Goal: Check status: Check status

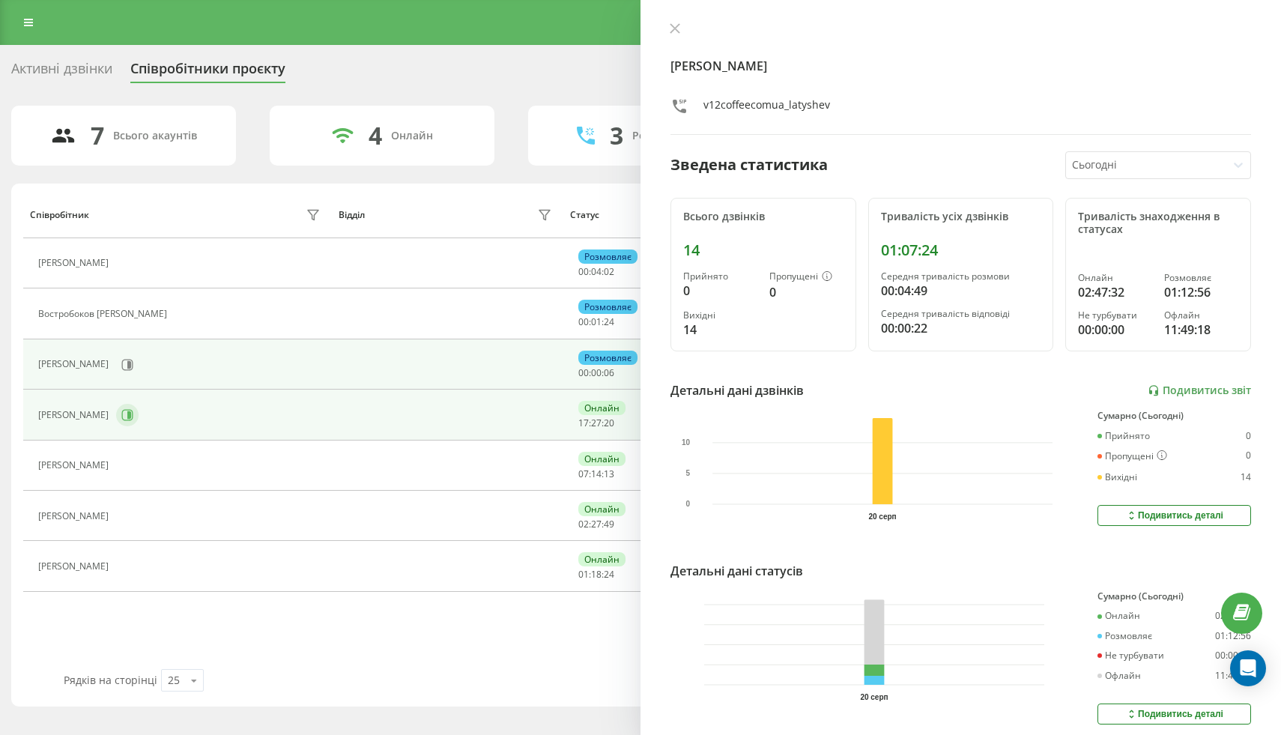
click at [139, 407] on button at bounding box center [127, 415] width 22 height 22
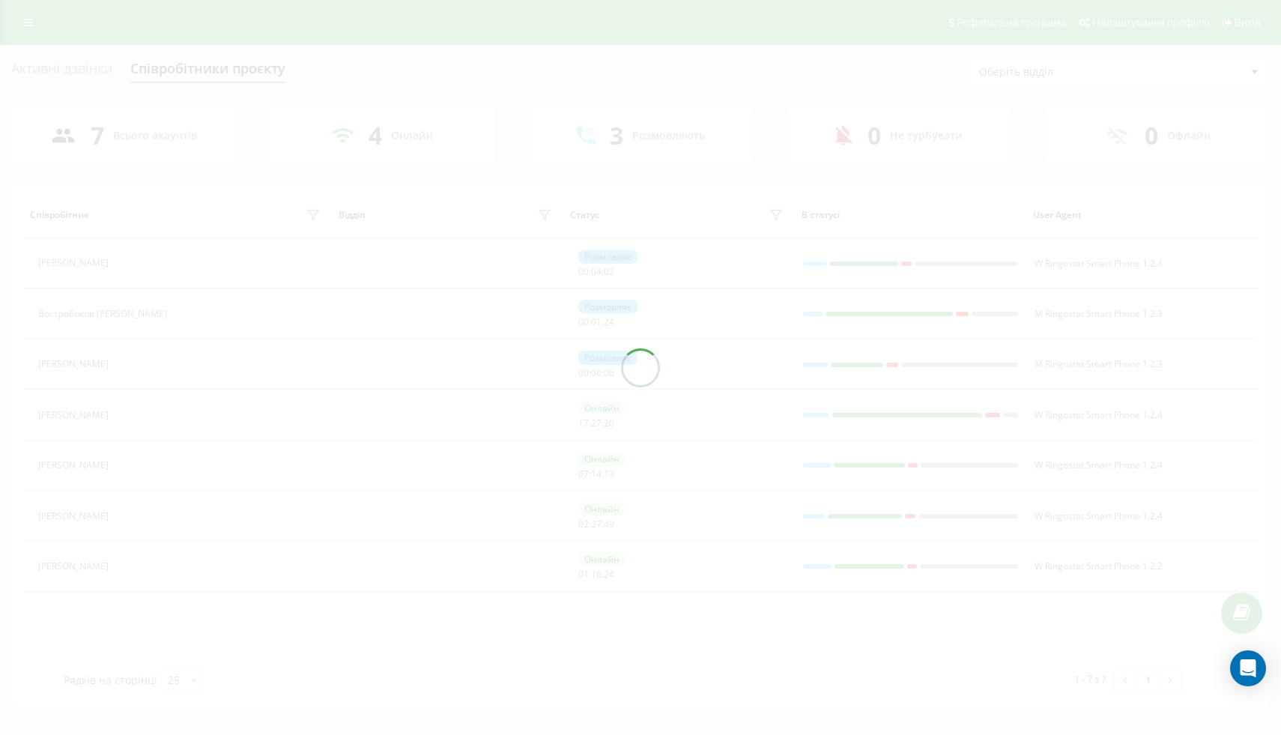
click at [176, 362] on div at bounding box center [640, 367] width 1281 height 735
click at [174, 362] on div at bounding box center [640, 367] width 1281 height 735
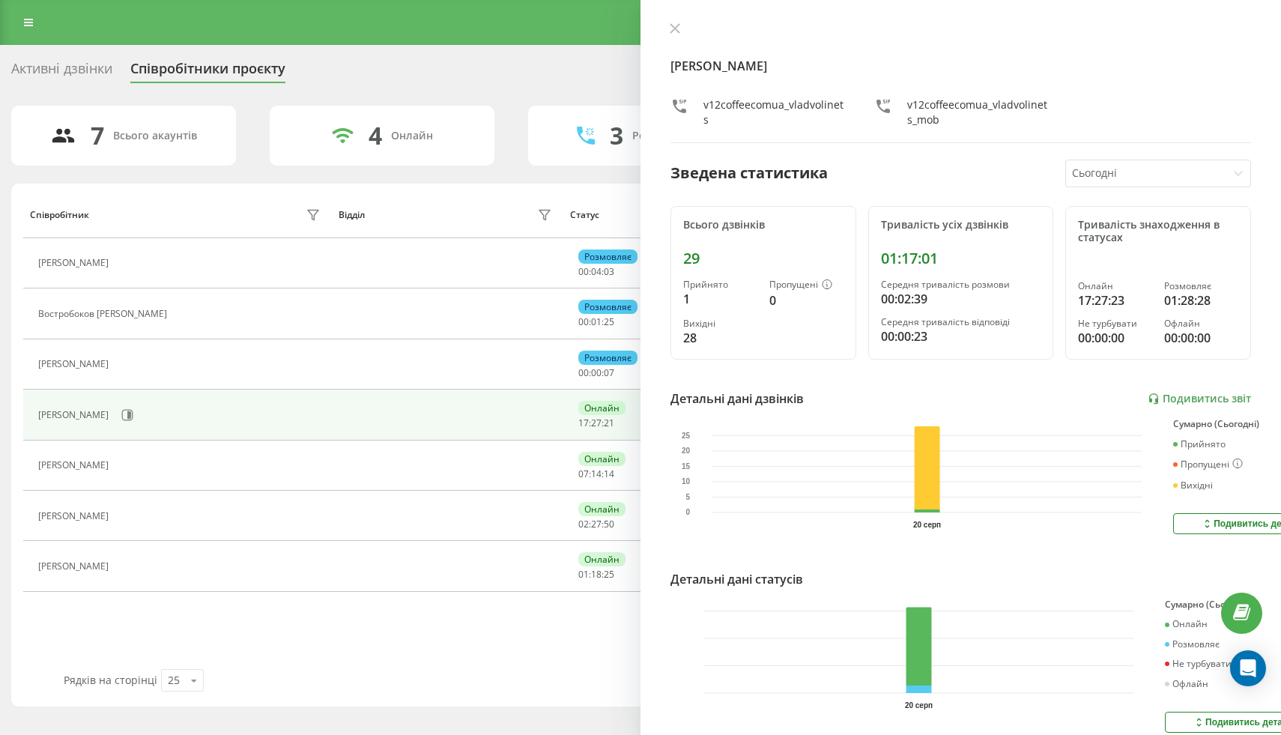
click at [131, 362] on icon at bounding box center [125, 365] width 12 height 12
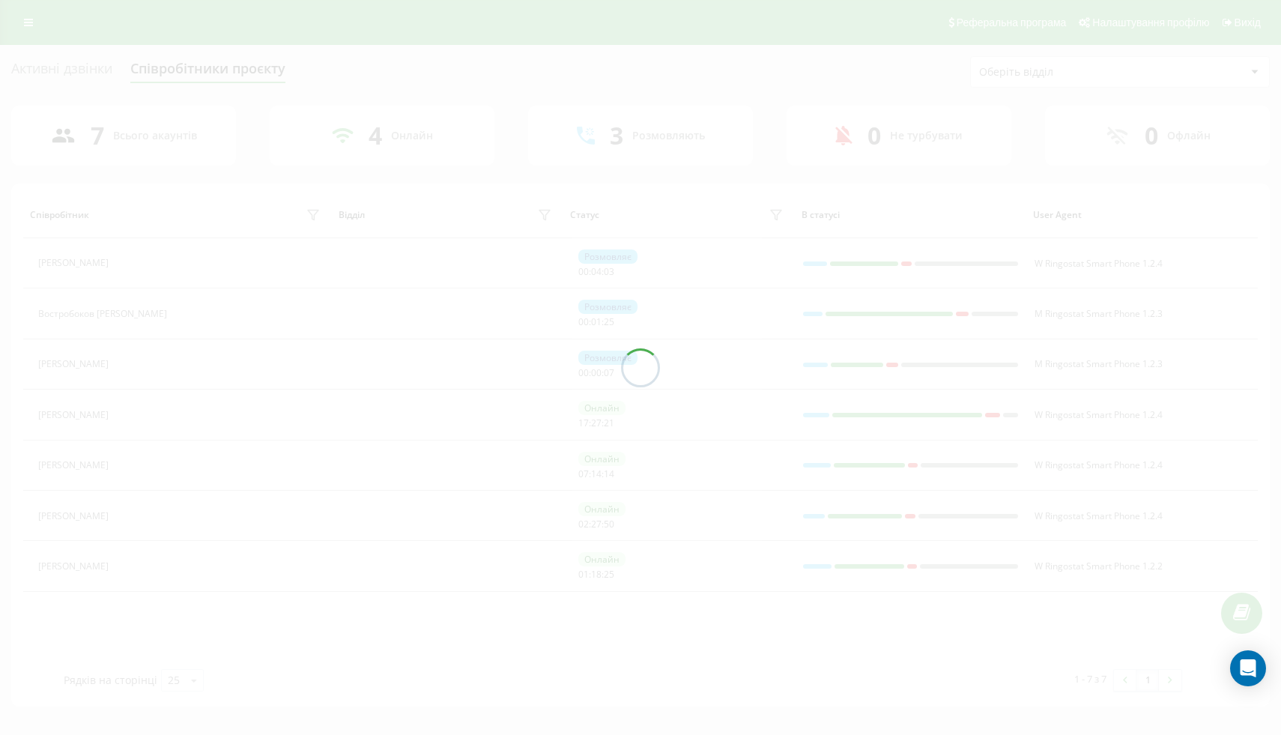
click at [174, 362] on div at bounding box center [640, 367] width 1281 height 735
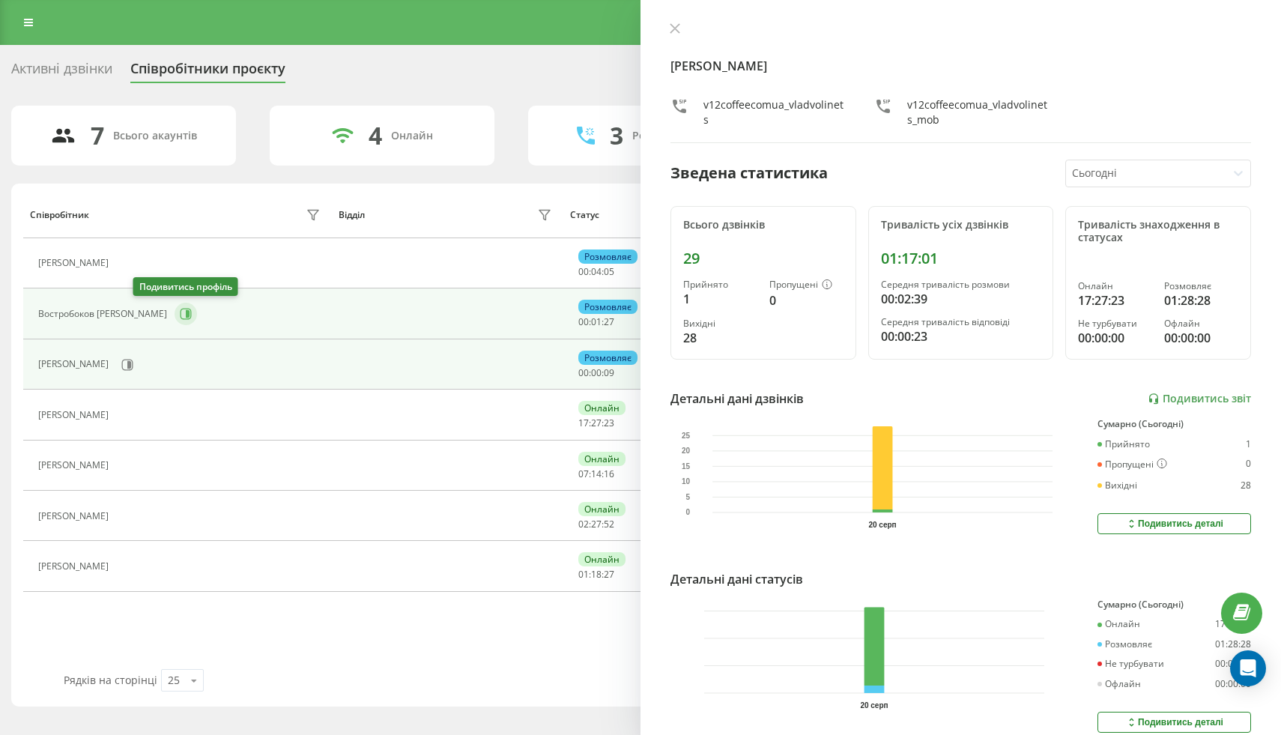
click at [180, 313] on icon at bounding box center [186, 314] width 12 height 12
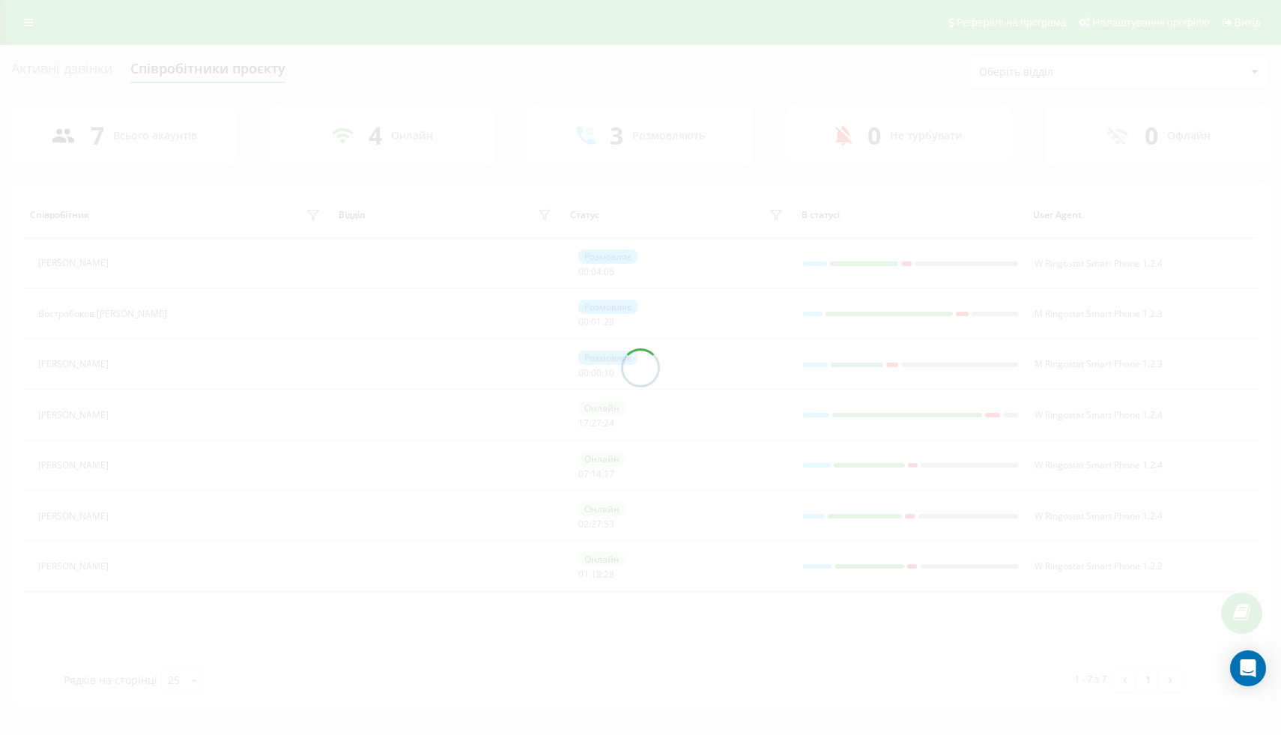
click at [175, 264] on div at bounding box center [640, 367] width 1281 height 735
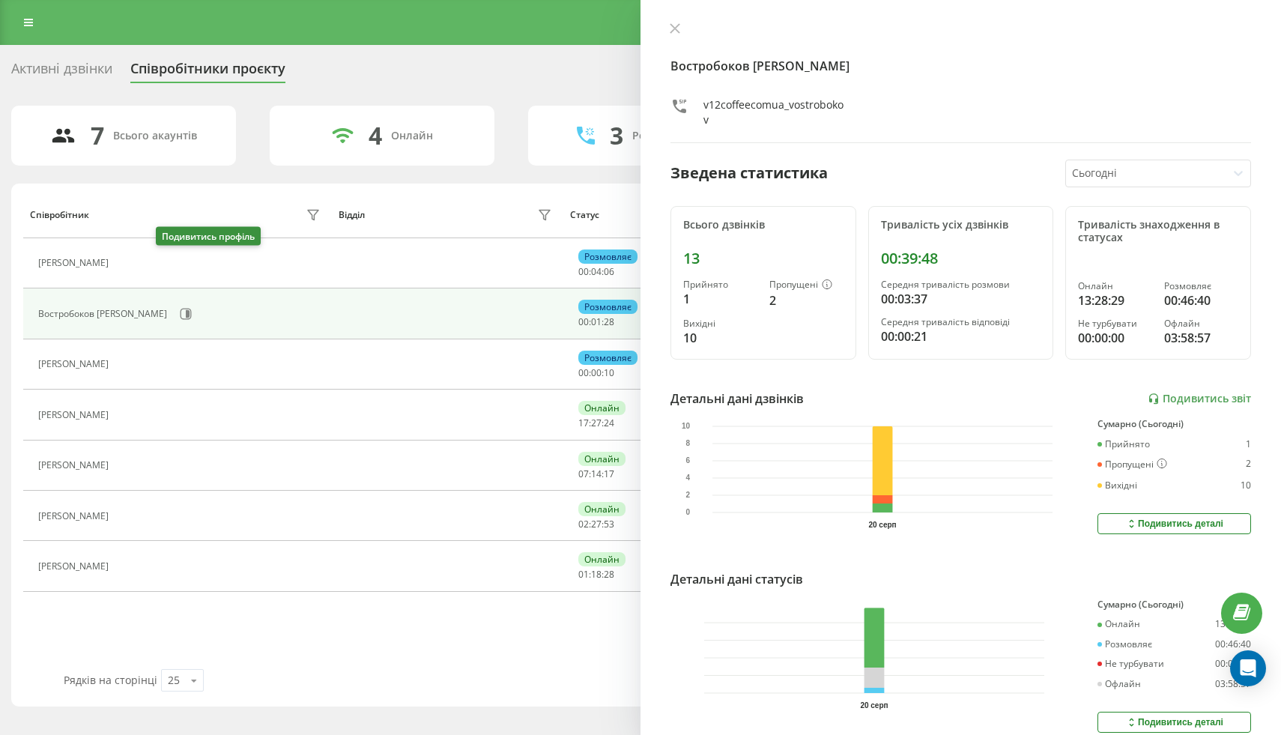
click at [134, 264] on button at bounding box center [125, 265] width 18 height 21
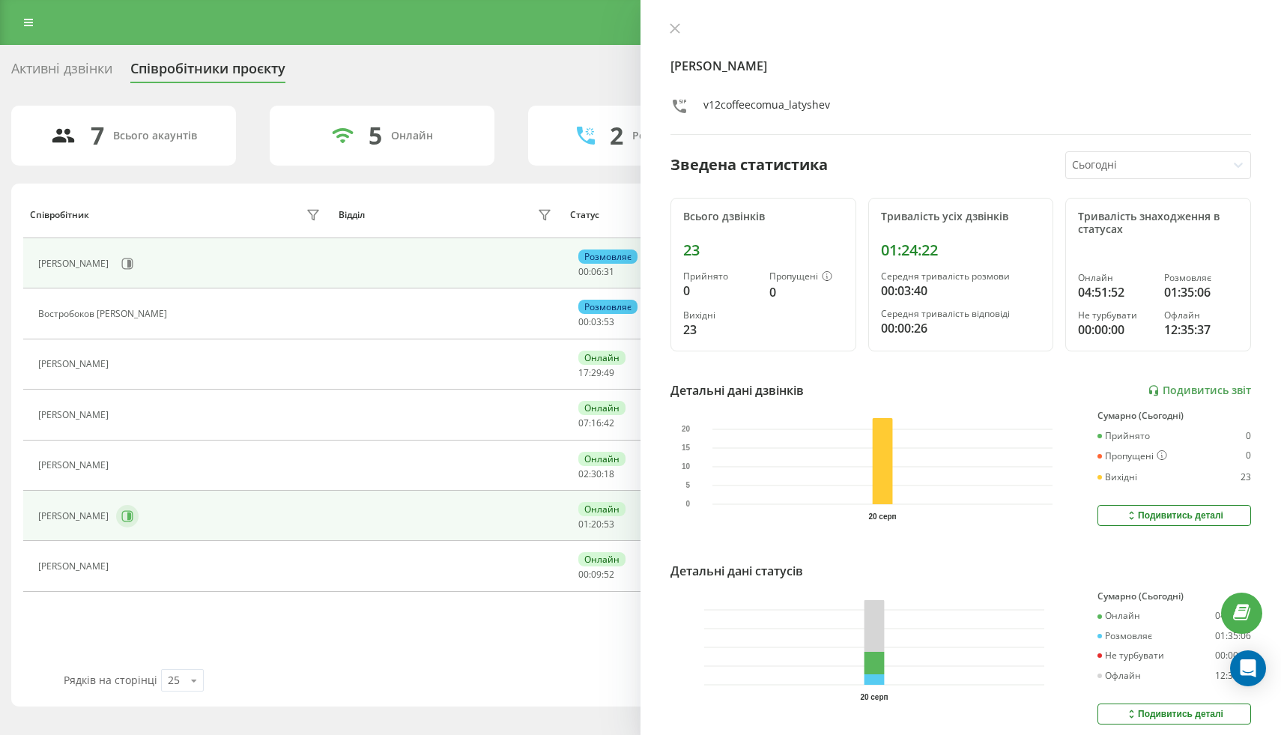
click at [139, 505] on button at bounding box center [127, 516] width 22 height 22
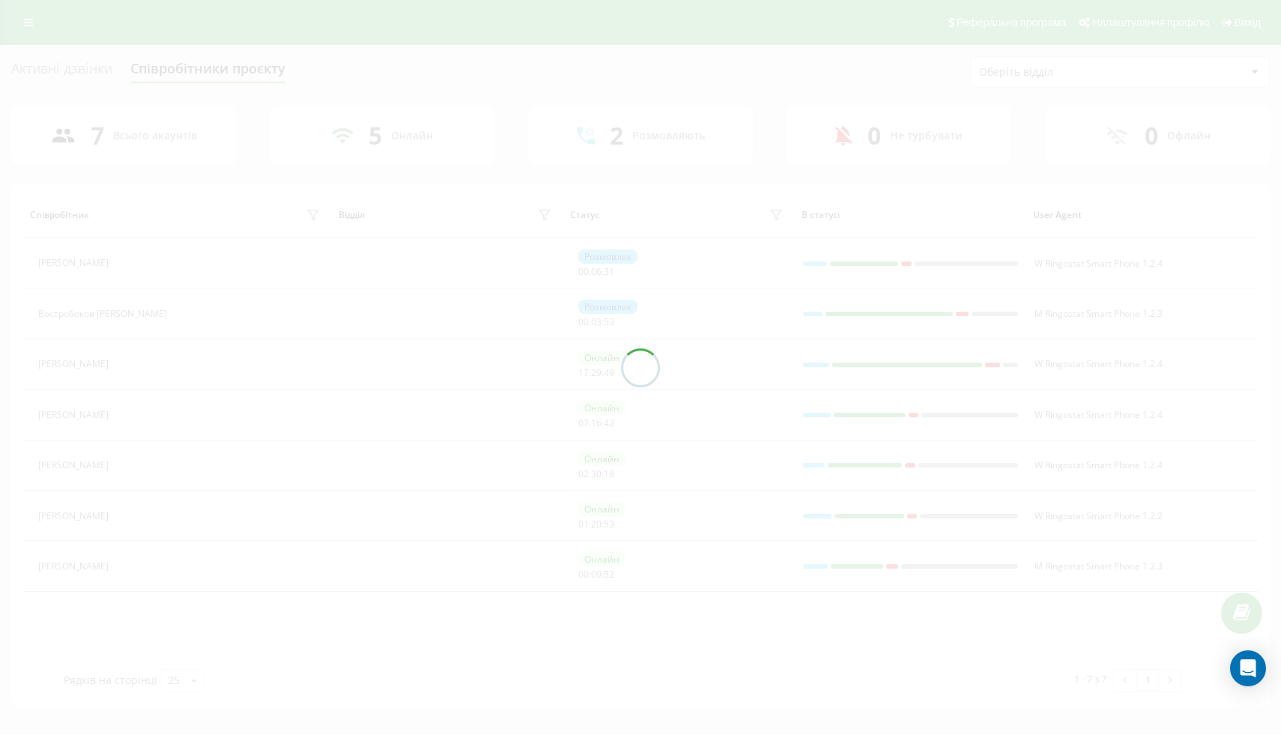
click at [186, 517] on div at bounding box center [640, 367] width 1281 height 735
